Goal: Transaction & Acquisition: Download file/media

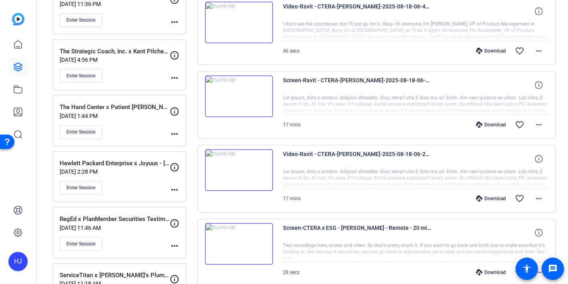
scroll to position [470, 0]
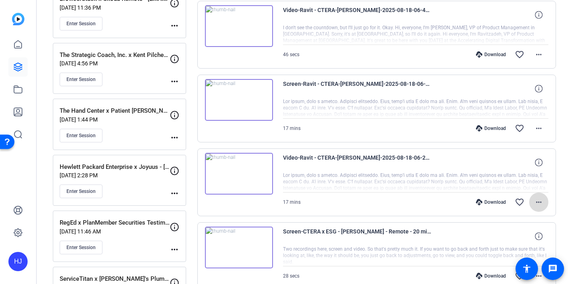
click at [538, 203] on mat-icon "more_horiz" at bounding box center [539, 202] width 10 height 10
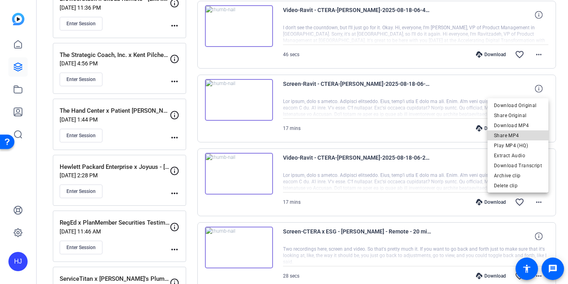
click at [524, 137] on span "Share MP4" at bounding box center [518, 136] width 48 height 10
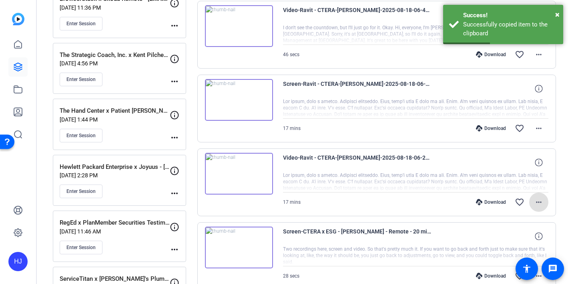
click at [541, 202] on mat-icon "more_horiz" at bounding box center [539, 202] width 10 height 10
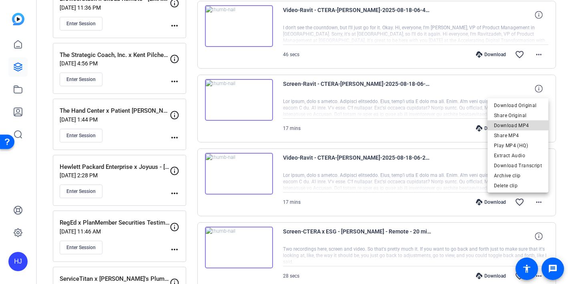
click at [527, 127] on span "Download MP4" at bounding box center [518, 126] width 48 height 10
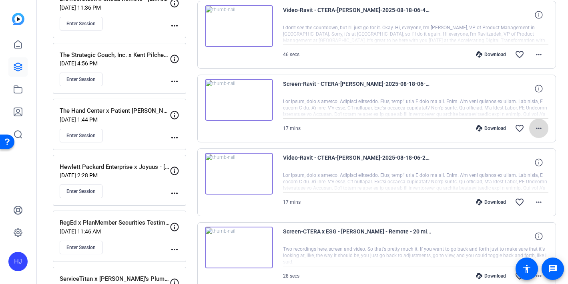
click at [540, 127] on mat-icon "more_horiz" at bounding box center [539, 128] width 10 height 10
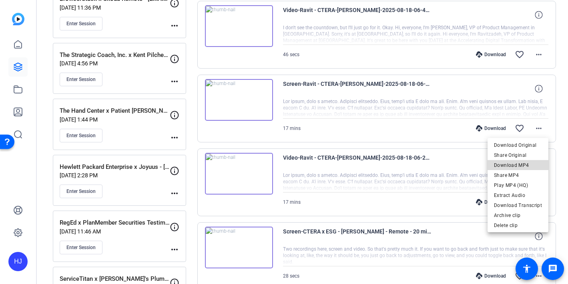
click at [527, 165] on span "Download MP4" at bounding box center [518, 165] width 48 height 10
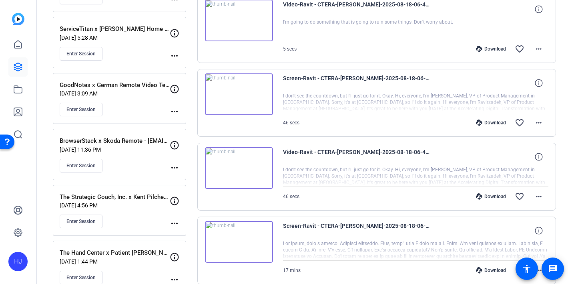
scroll to position [328, 0]
click at [538, 194] on mat-icon "more_horiz" at bounding box center [539, 197] width 10 height 10
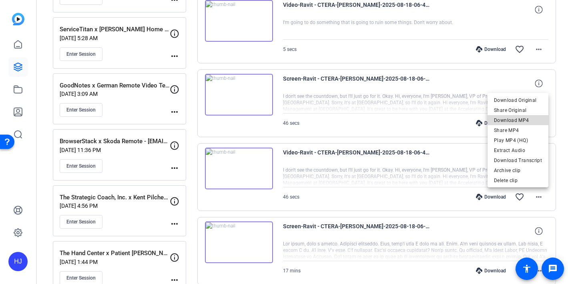
click at [526, 121] on span "Download MP4" at bounding box center [518, 120] width 48 height 10
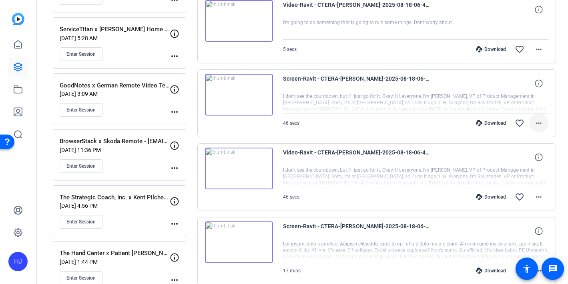
click at [539, 126] on mat-icon "more_horiz" at bounding box center [539, 123] width 10 height 10
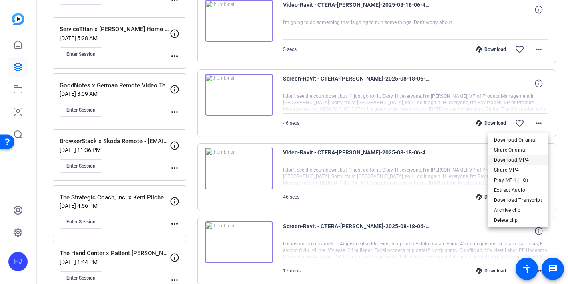
click at [516, 159] on span "Download MP4" at bounding box center [518, 160] width 48 height 10
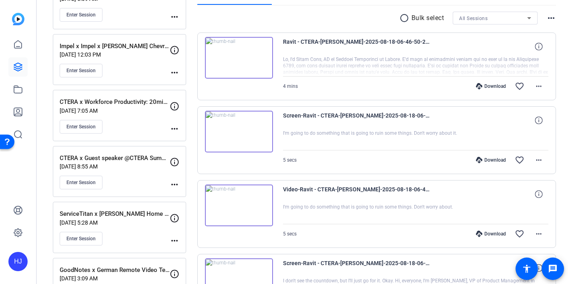
scroll to position [45, 0]
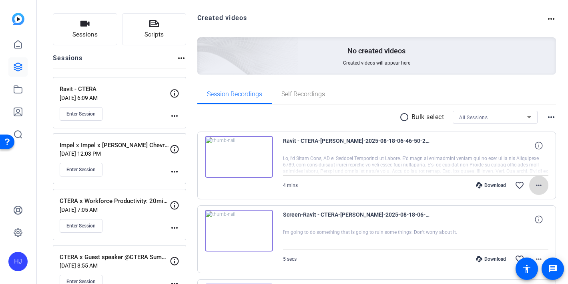
click at [539, 181] on mat-icon "more_horiz" at bounding box center [539, 185] width 10 height 10
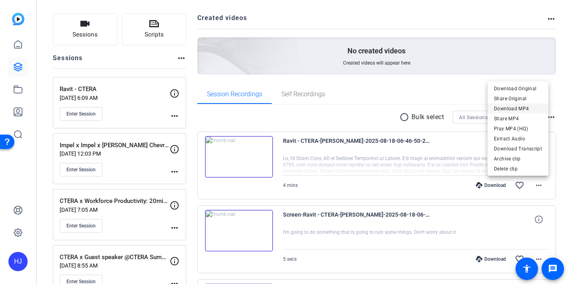
click at [521, 106] on span "Download MP4" at bounding box center [518, 109] width 48 height 10
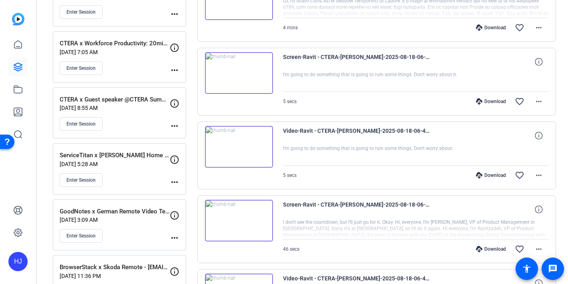
scroll to position [209, 0]
